Goal: Check status: Check status

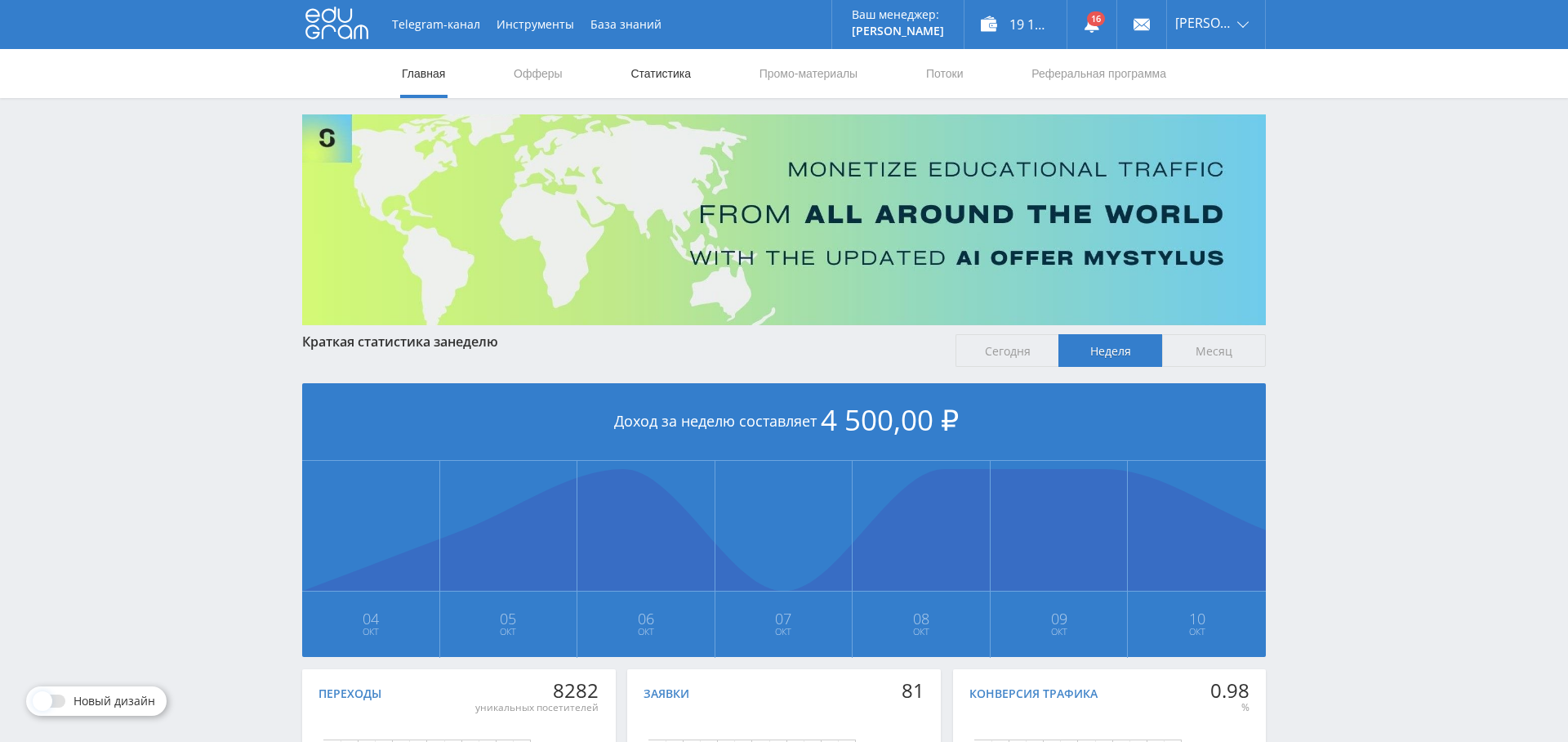
click at [657, 71] on link "Статистика" at bounding box center [661, 73] width 64 height 49
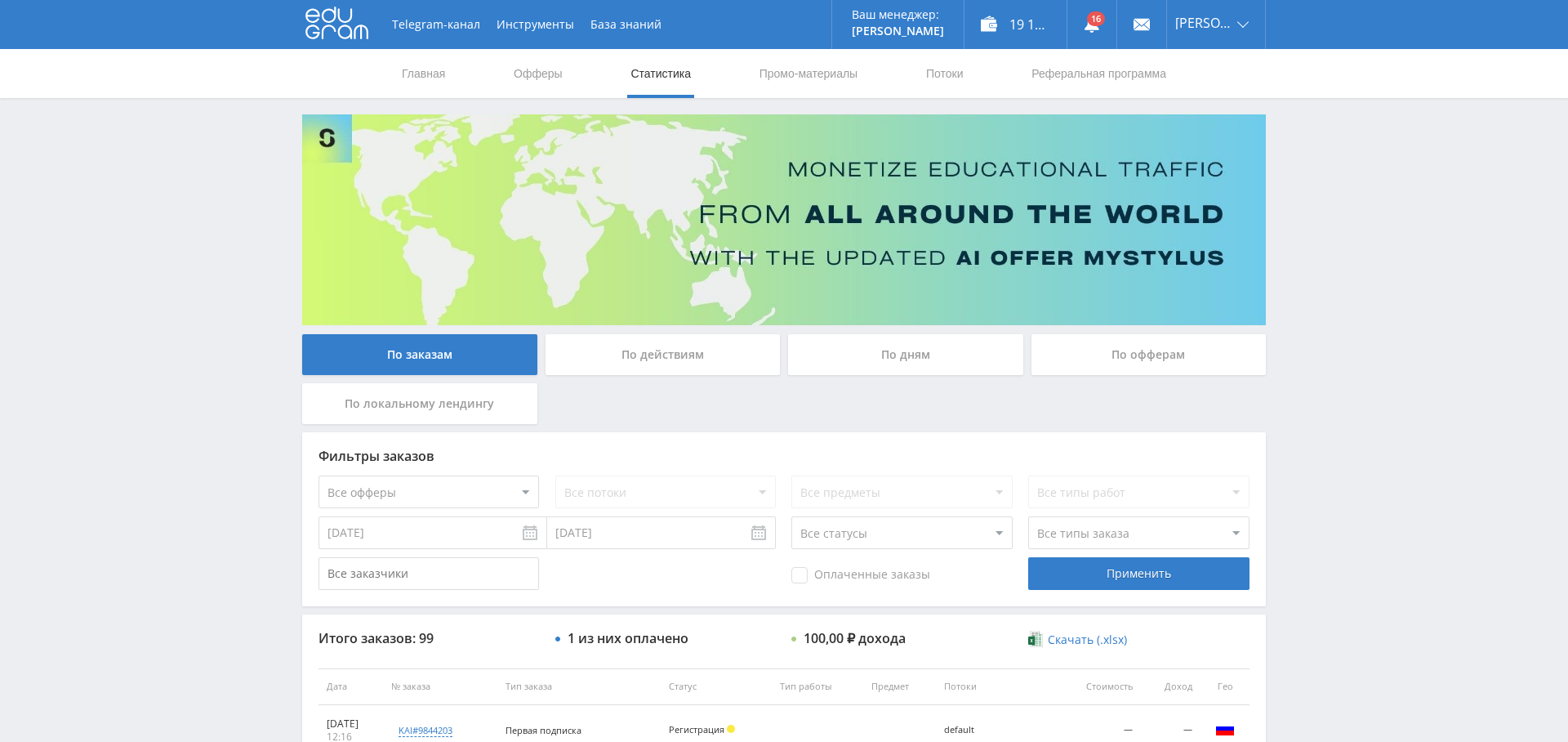
click at [901, 369] on div "По дням" at bounding box center [905, 355] width 235 height 41
click at [0, 0] on input "По дням" at bounding box center [0, 0] width 0 height 0
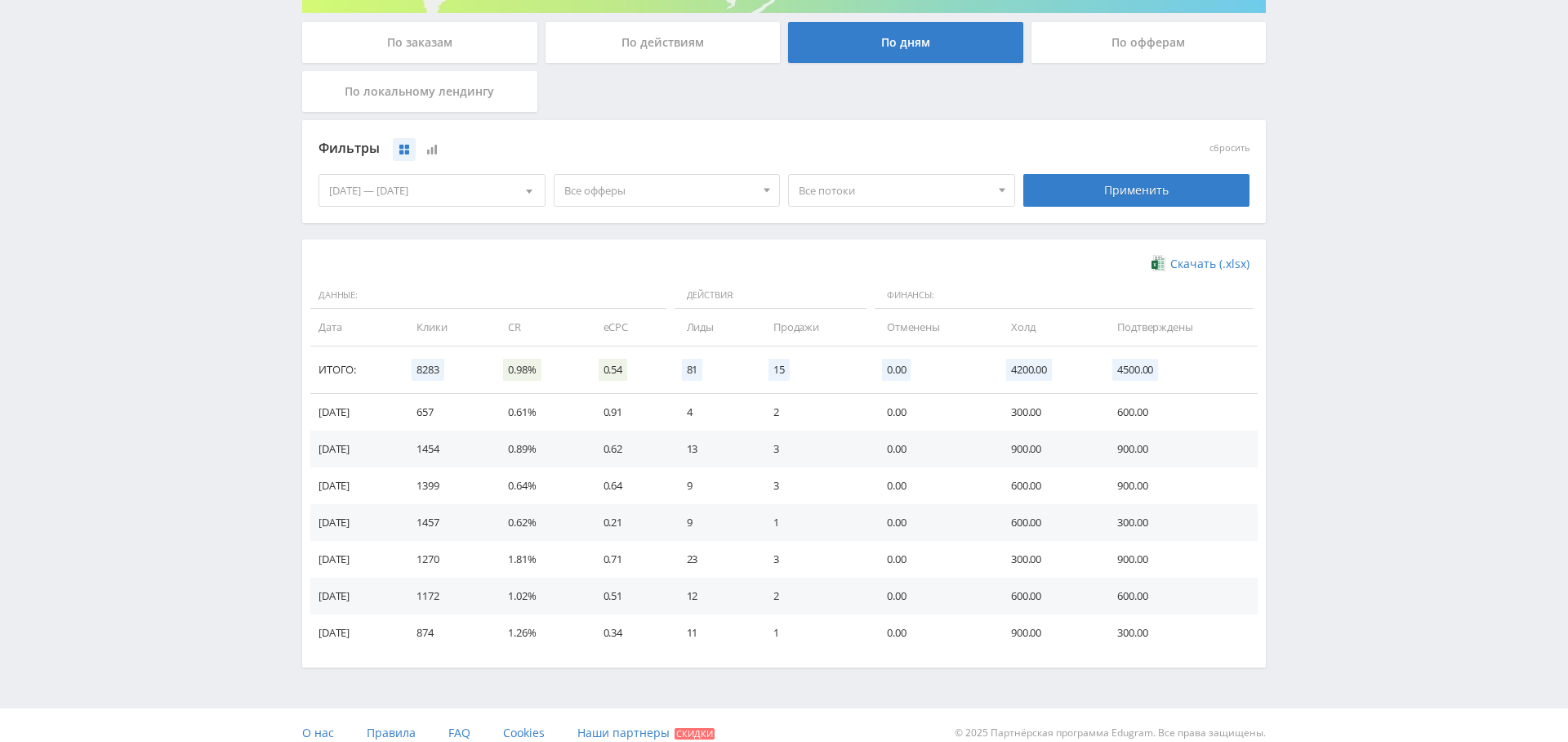
scroll to position [326, 0]
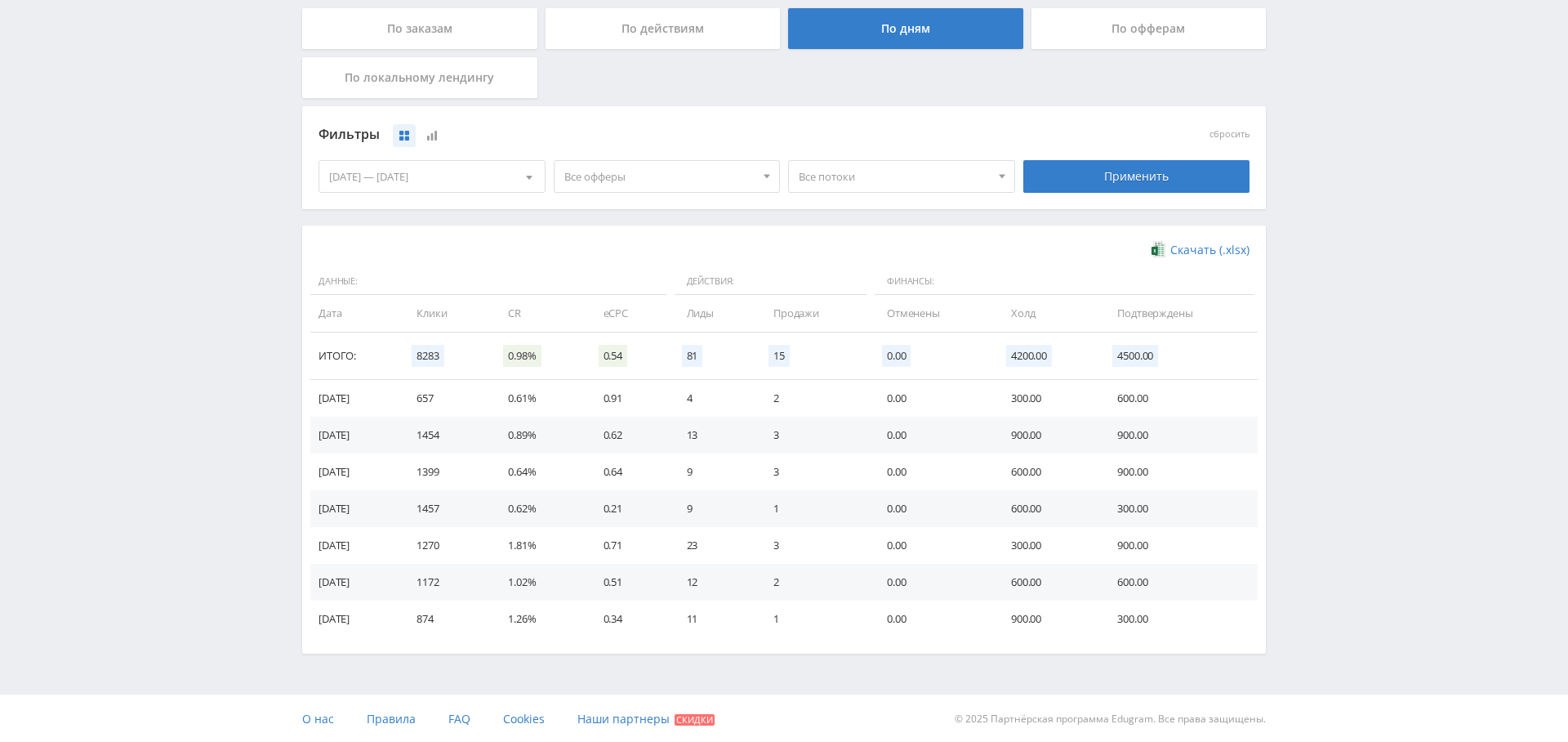
click at [722, 179] on span "Все офферы" at bounding box center [660, 176] width 191 height 31
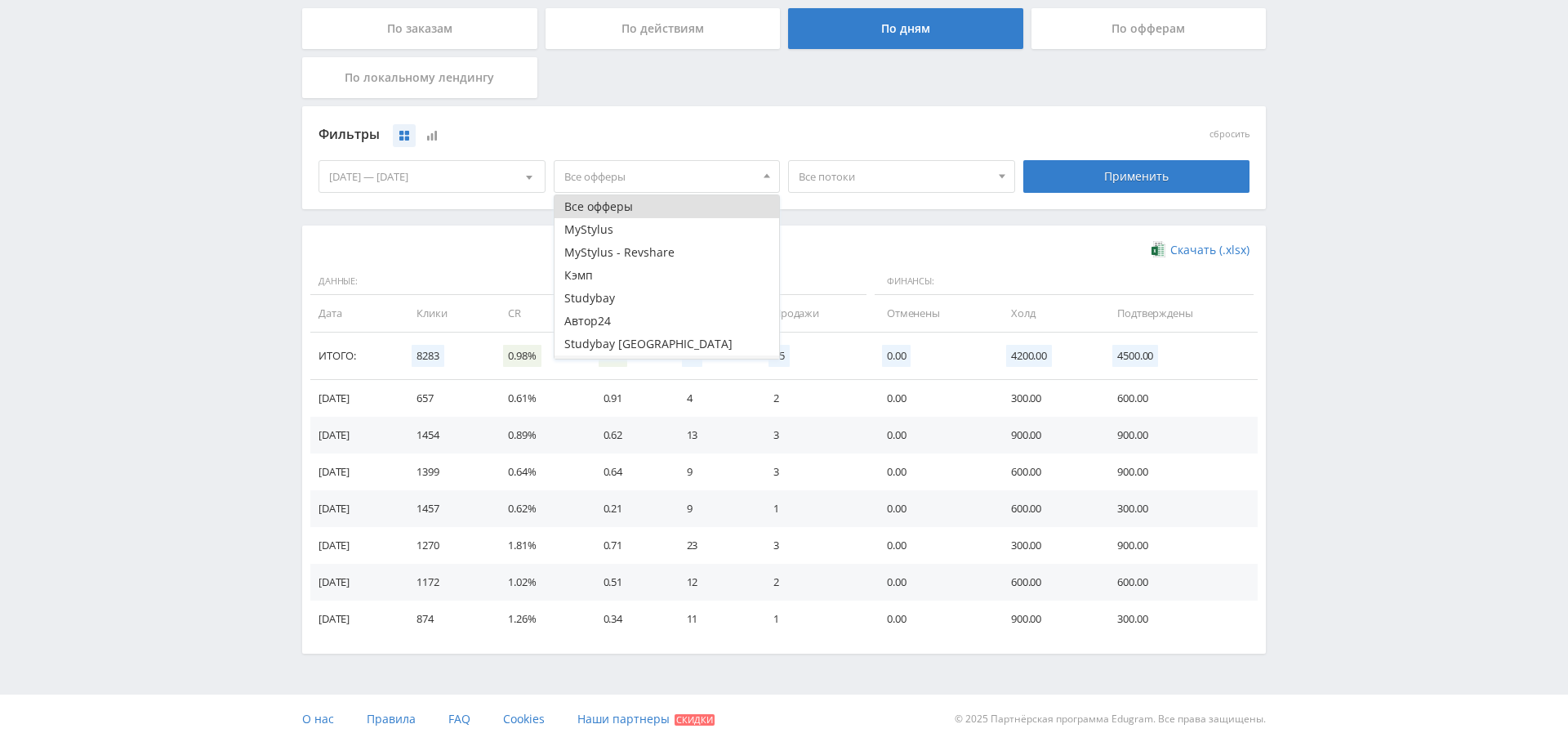
scroll to position [43, 0]
click at [648, 239] on button "Кэмп" at bounding box center [667, 233] width 225 height 23
click at [935, 179] on span "Все потоки" at bounding box center [894, 176] width 191 height 31
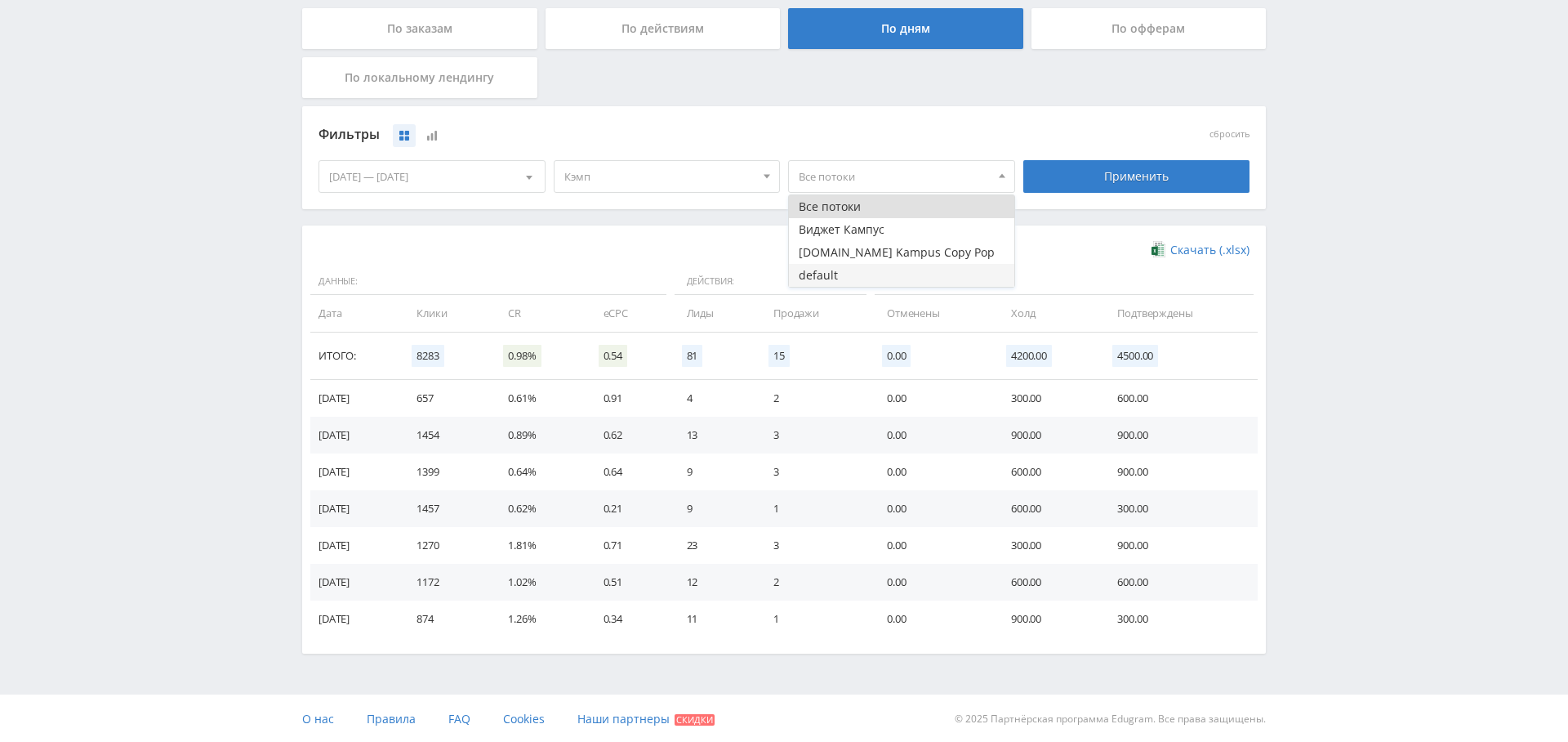
drag, startPoint x: 848, startPoint y: 249, endPoint x: 849, endPoint y: 265, distance: 16.0
click at [847, 249] on button "[DOMAIN_NAME] Kampus Copy Pop" at bounding box center [901, 253] width 225 height 23
click at [844, 274] on button "default" at bounding box center [901, 276] width 225 height 23
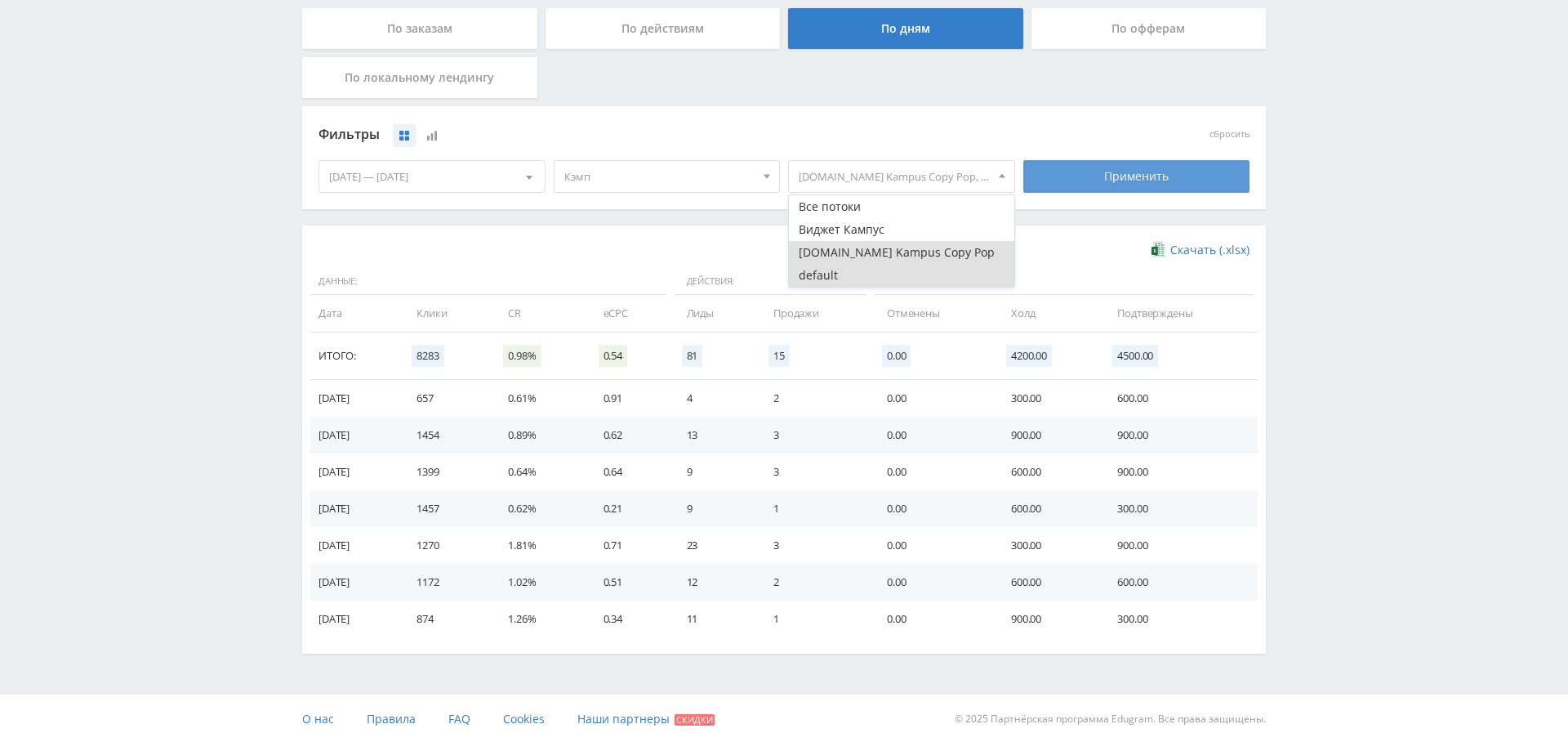
click at [1131, 172] on div "Применить" at bounding box center [1137, 176] width 227 height 33
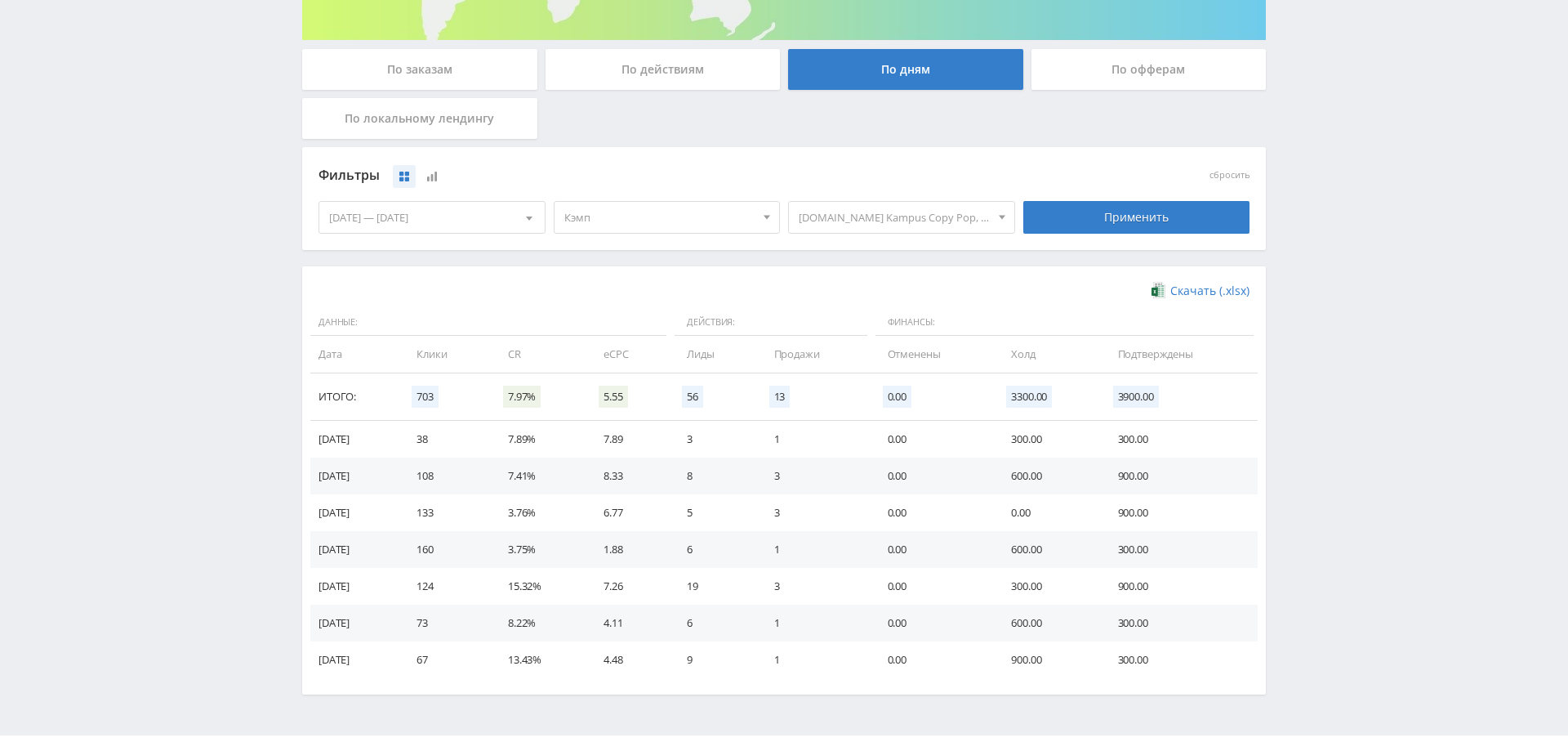
scroll to position [326, 0]
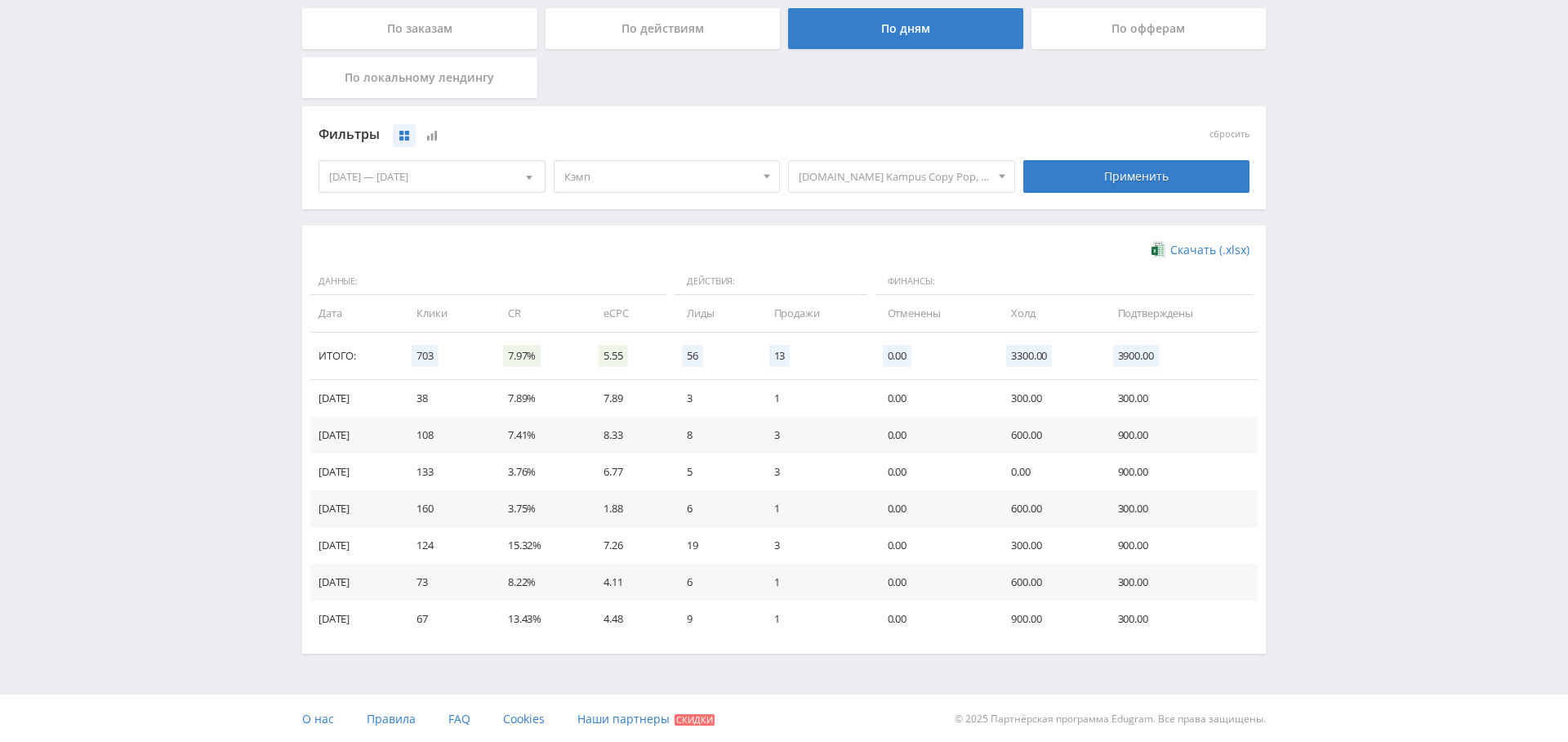
click at [339, 176] on div "[DATE] — [DATE]" at bounding box center [432, 176] width 225 height 31
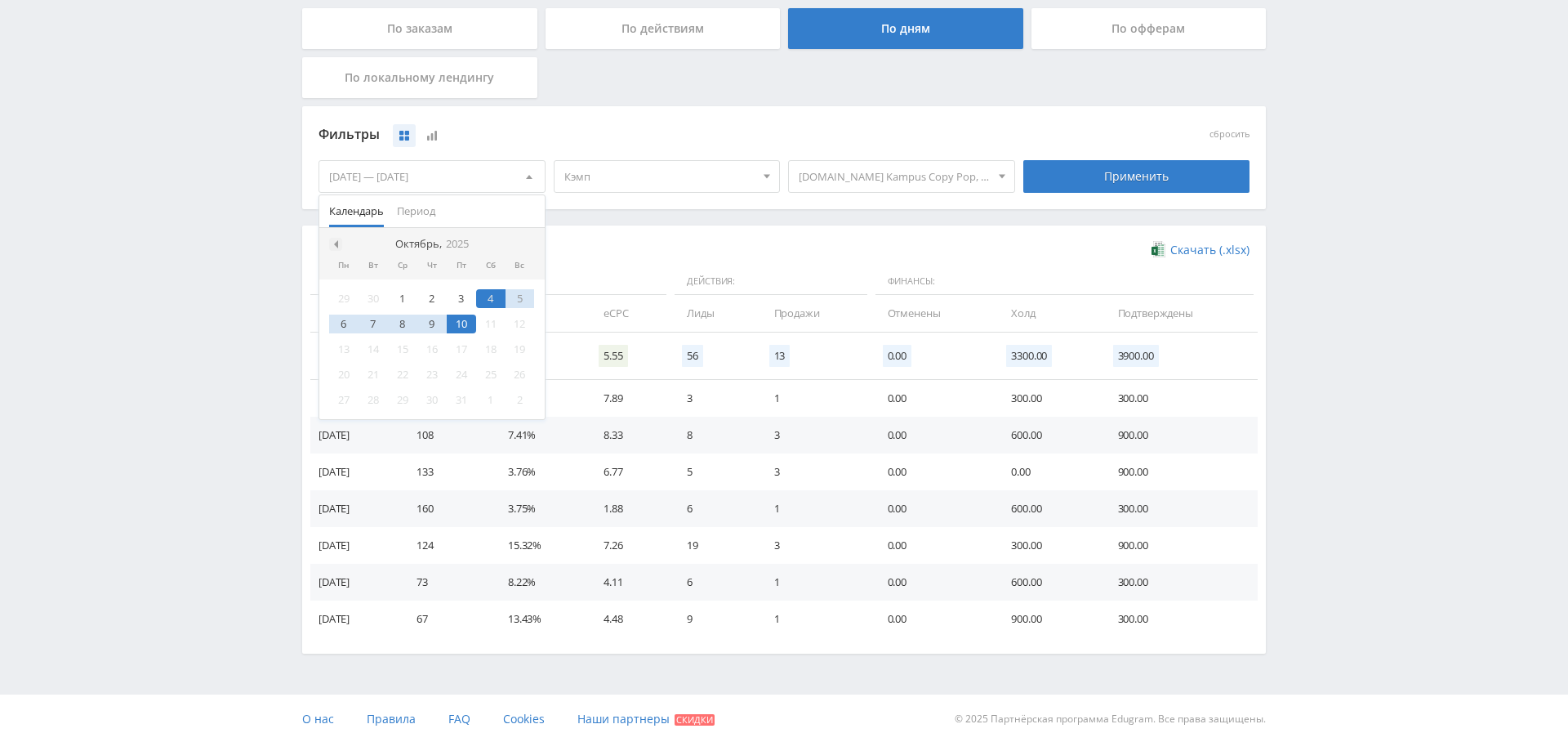
click at [338, 243] on div at bounding box center [335, 244] width 13 height 13
click at [343, 294] on div "1" at bounding box center [343, 298] width 29 height 19
click at [527, 245] on span at bounding box center [527, 244] width 8 height 8
click at [467, 318] on div "10" at bounding box center [461, 324] width 29 height 19
click at [680, 209] on div "Фильтры сбросить [DATE] — [DATE] Календарь Период Октябрь, 2025 Пн Вт Ср Чт Пт …" at bounding box center [784, 166] width 963 height 120
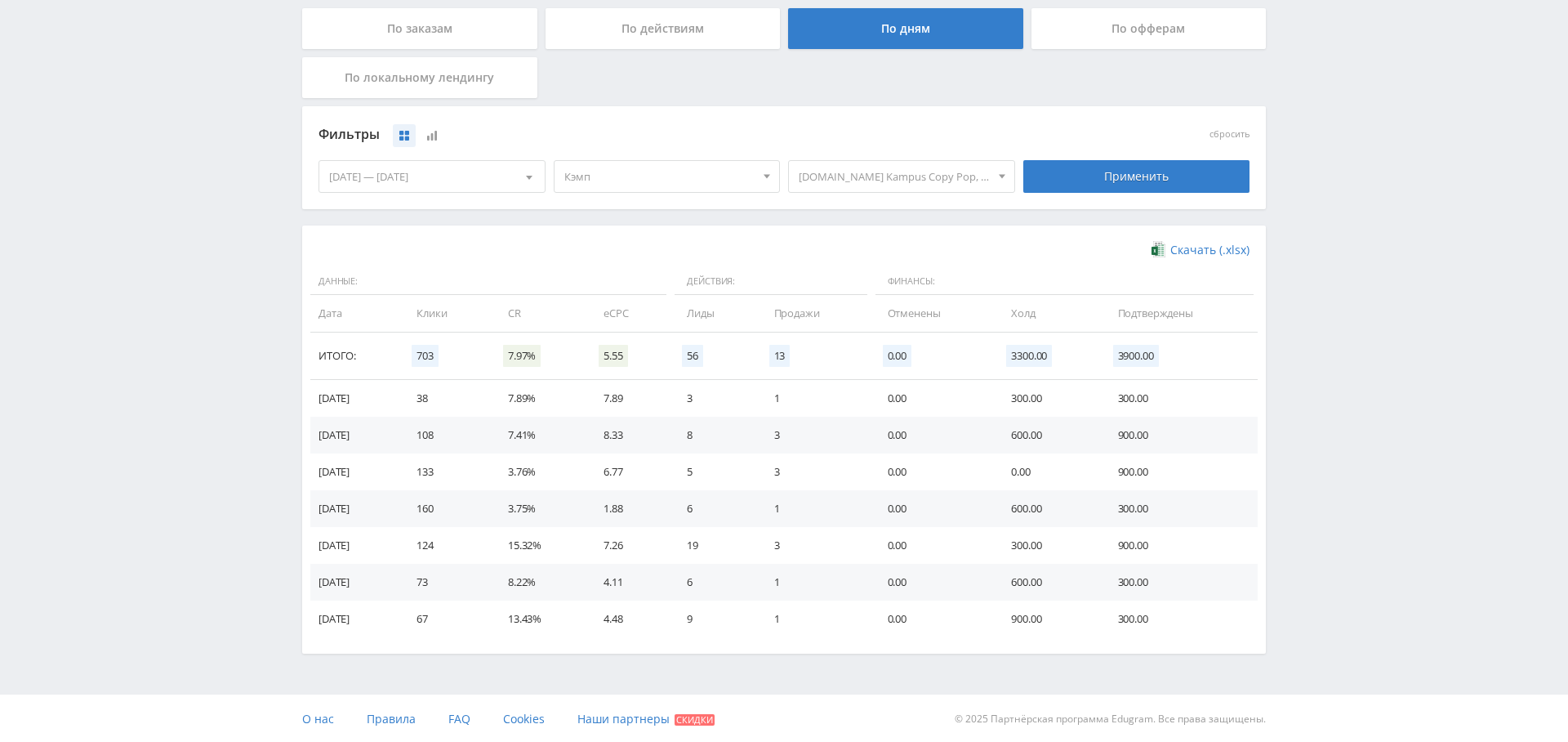
click at [1116, 176] on div "Применить" at bounding box center [1137, 176] width 227 height 33
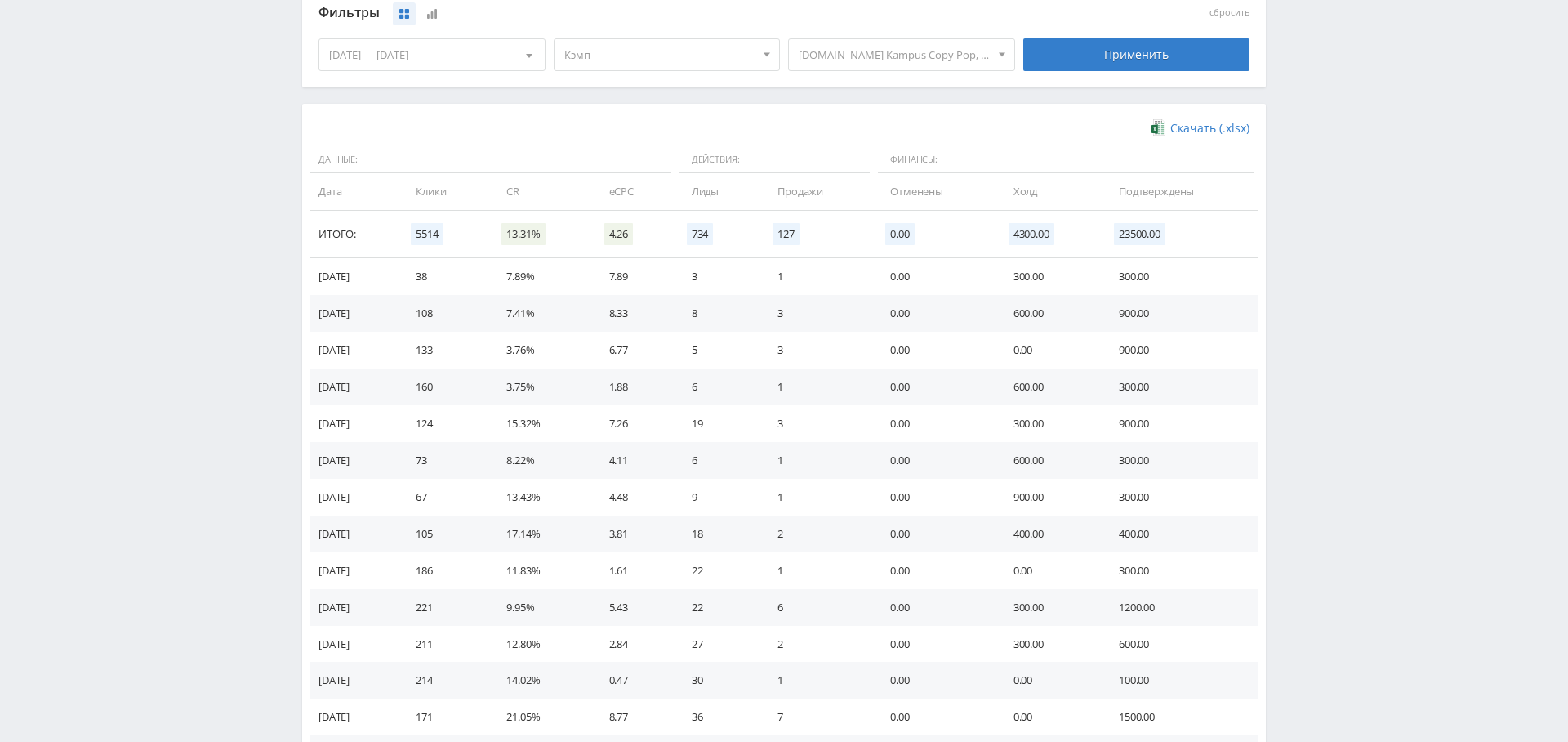
scroll to position [449, 0]
click at [1127, 221] on td "23500.00" at bounding box center [1180, 237] width 155 height 47
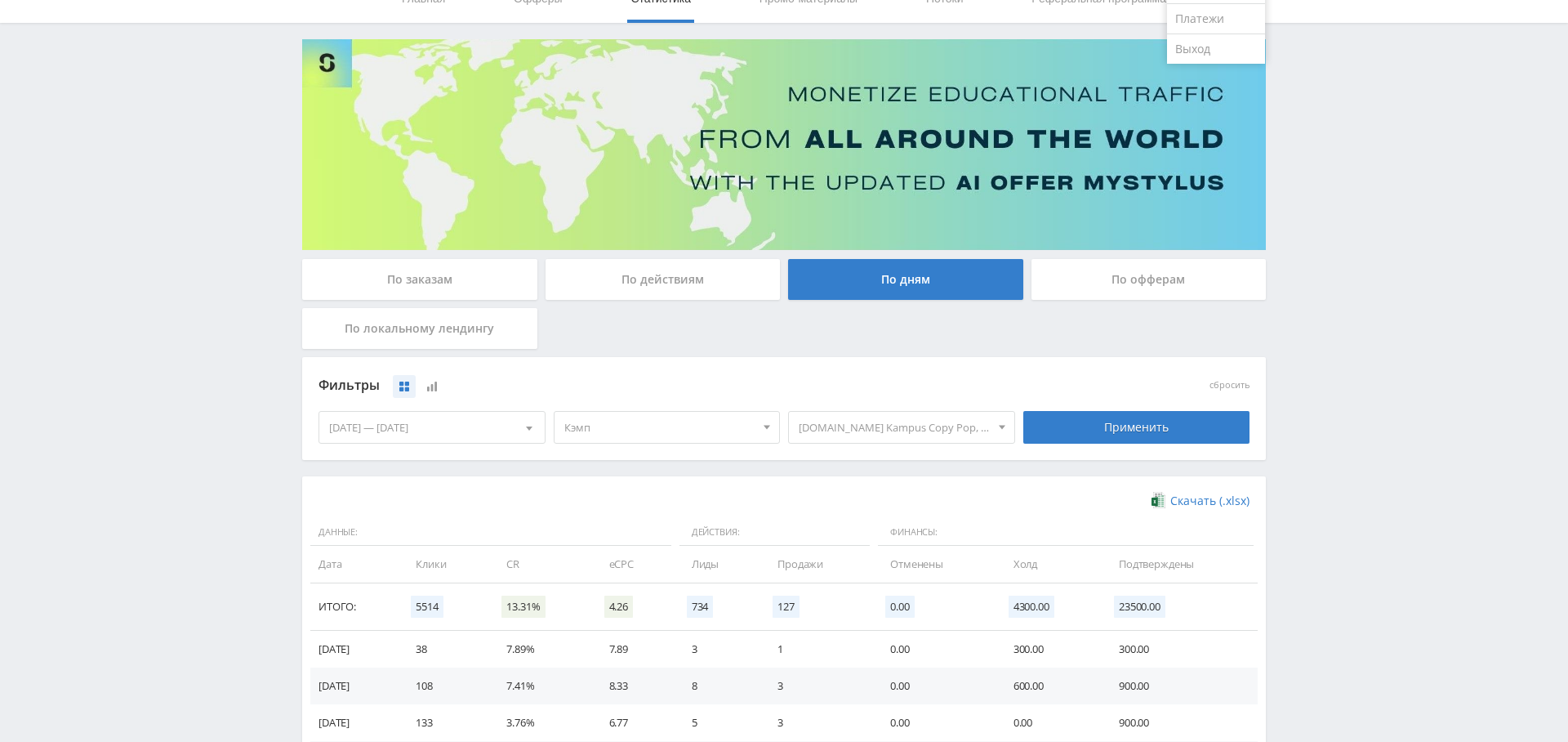
scroll to position [0, 0]
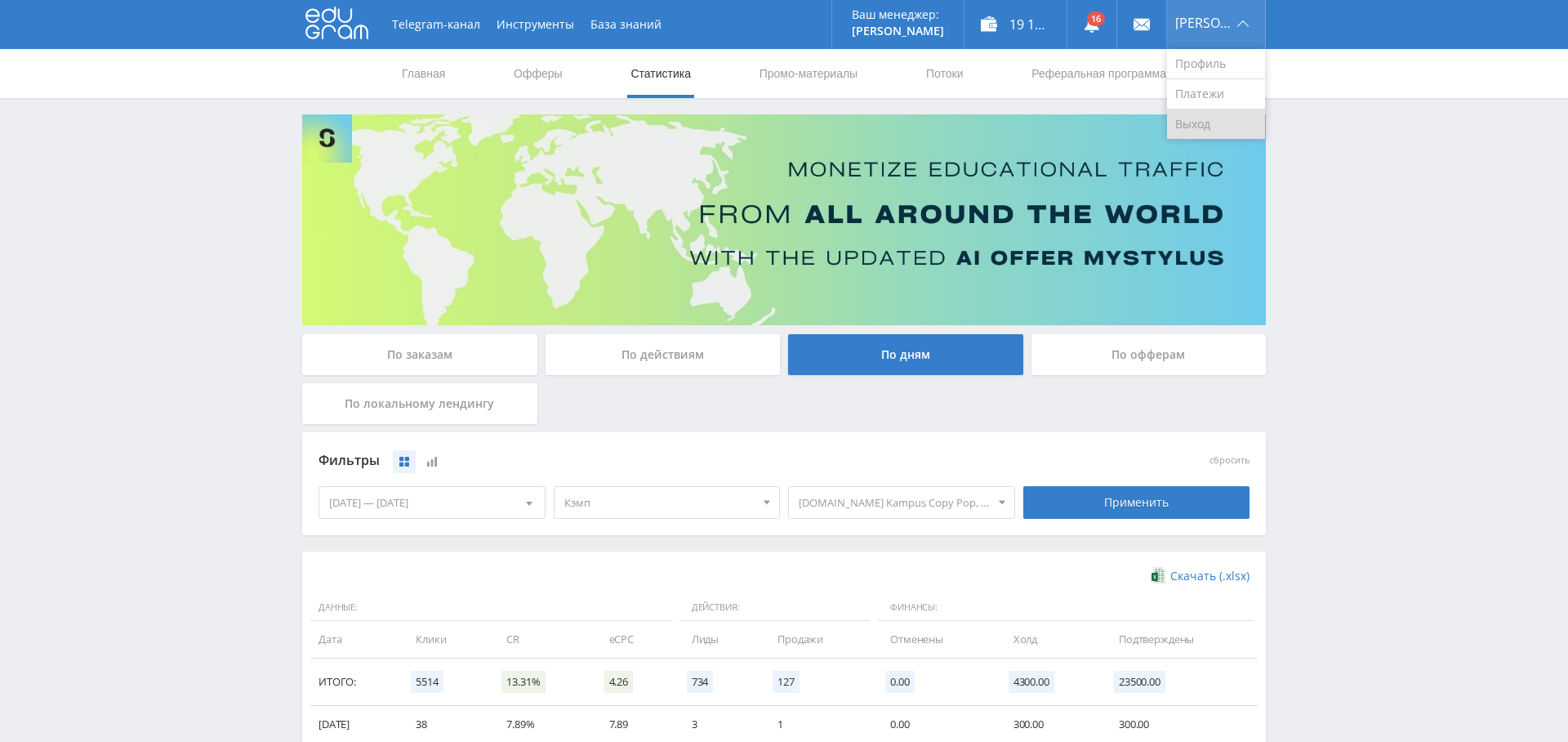
drag, startPoint x: 1216, startPoint y: 129, endPoint x: 1205, endPoint y: 128, distance: 11.0
click at [1216, 129] on link "Выход" at bounding box center [1216, 123] width 98 height 29
